Goal: Information Seeking & Learning: Learn about a topic

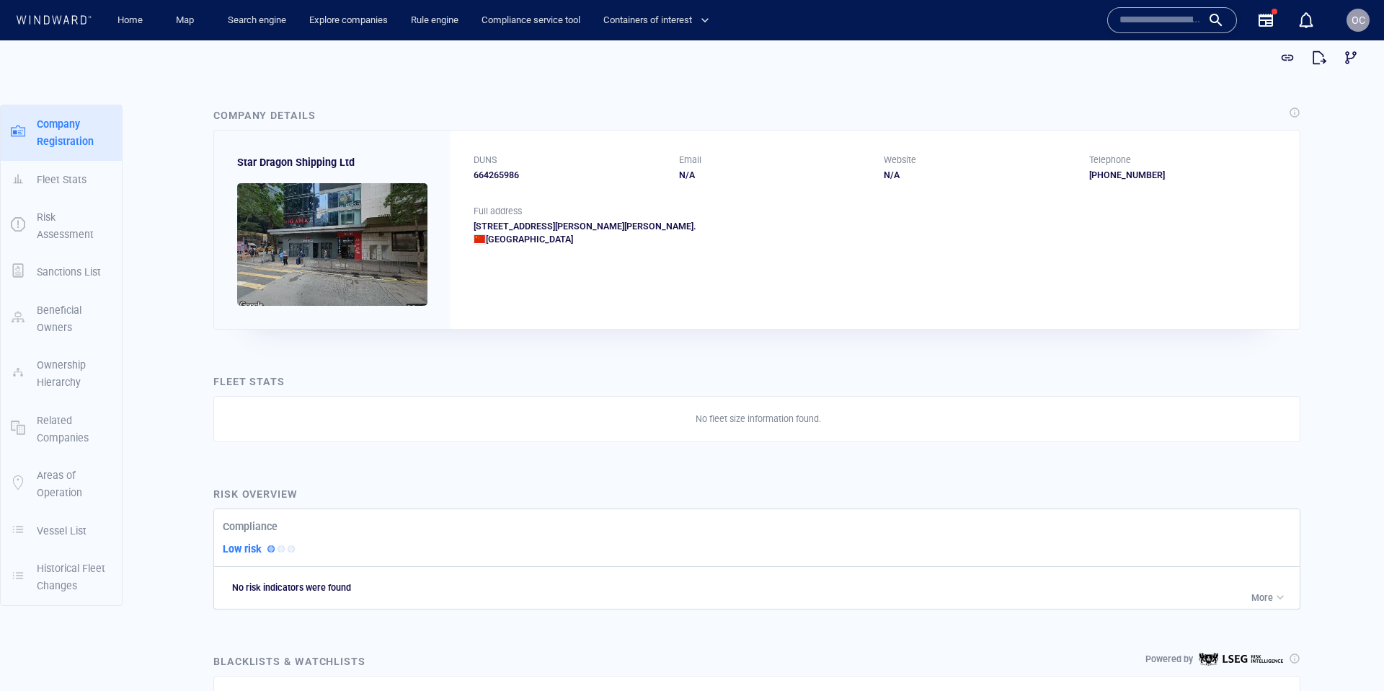
click at [249, 163] on span "Star Dragon Shipping Ltd" at bounding box center [296, 162] width 118 height 12
drag, startPoint x: 253, startPoint y: 164, endPoint x: 343, endPoint y: 164, distance: 90.1
click at [343, 164] on span "Star Dragon Shipping Ltd" at bounding box center [296, 162] width 118 height 12
click at [420, 167] on div "Star Dragon Shipping Ltd" at bounding box center [332, 230] width 236 height 198
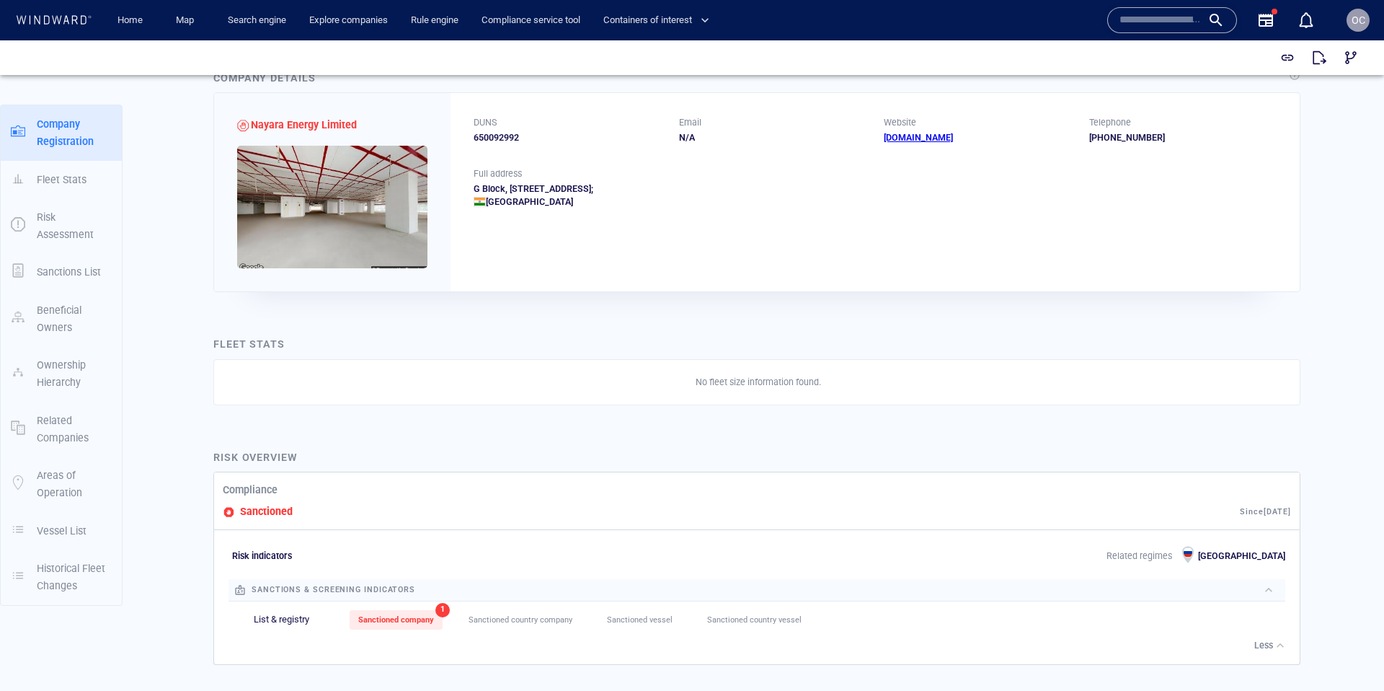
scroll to position [37, 0]
